Goal: Navigation & Orientation: Find specific page/section

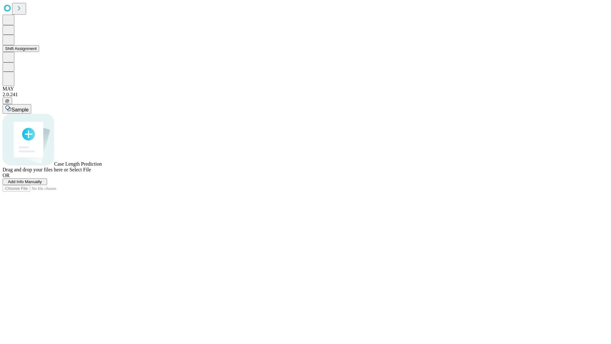
click at [39, 52] on button "Shift Assignment" at bounding box center [21, 48] width 37 height 7
